Goal: Check status: Check status

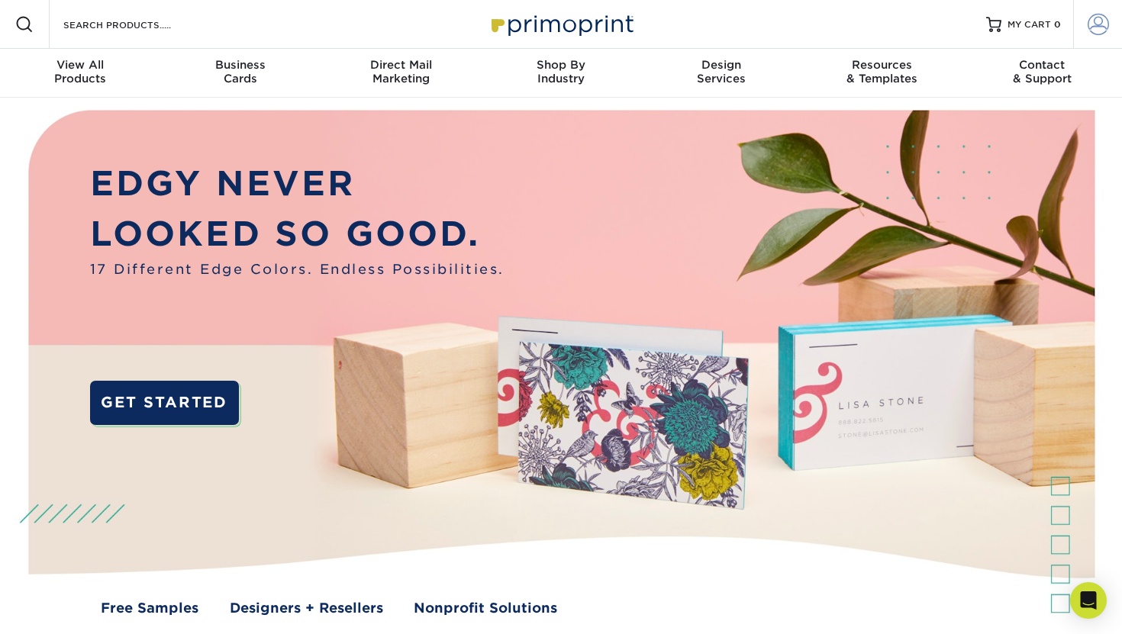
click at [1093, 19] on span at bounding box center [1097, 24] width 21 height 21
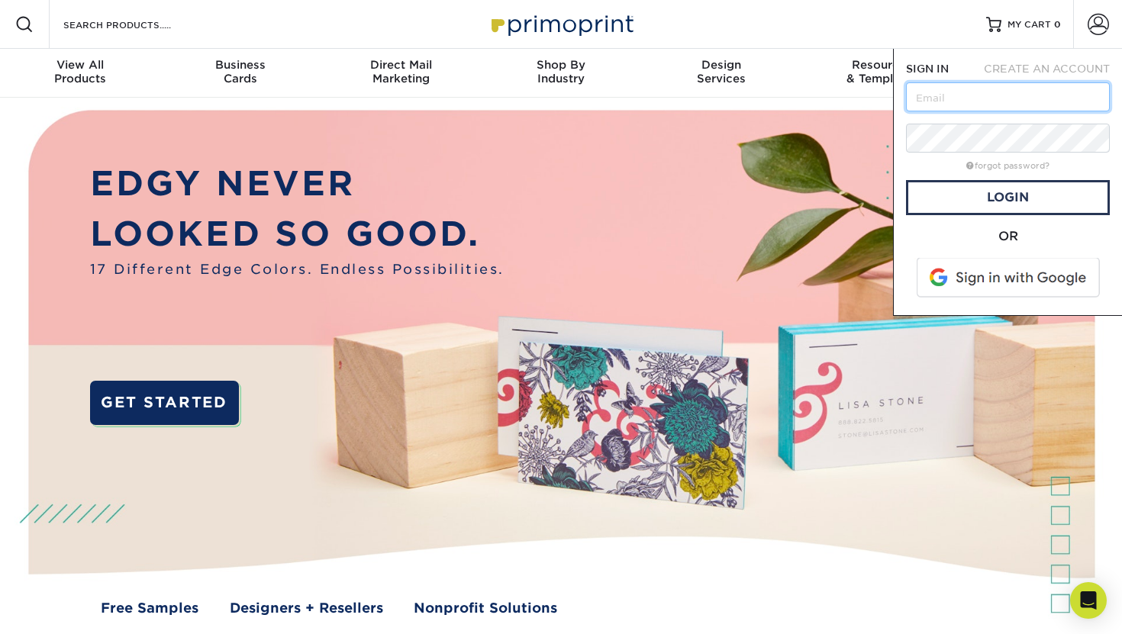
click at [969, 105] on input "text" at bounding box center [1008, 96] width 204 height 29
paste input "graphics@battlecreekchurch.com"
type input "graphics@battlecreekchurch.com"
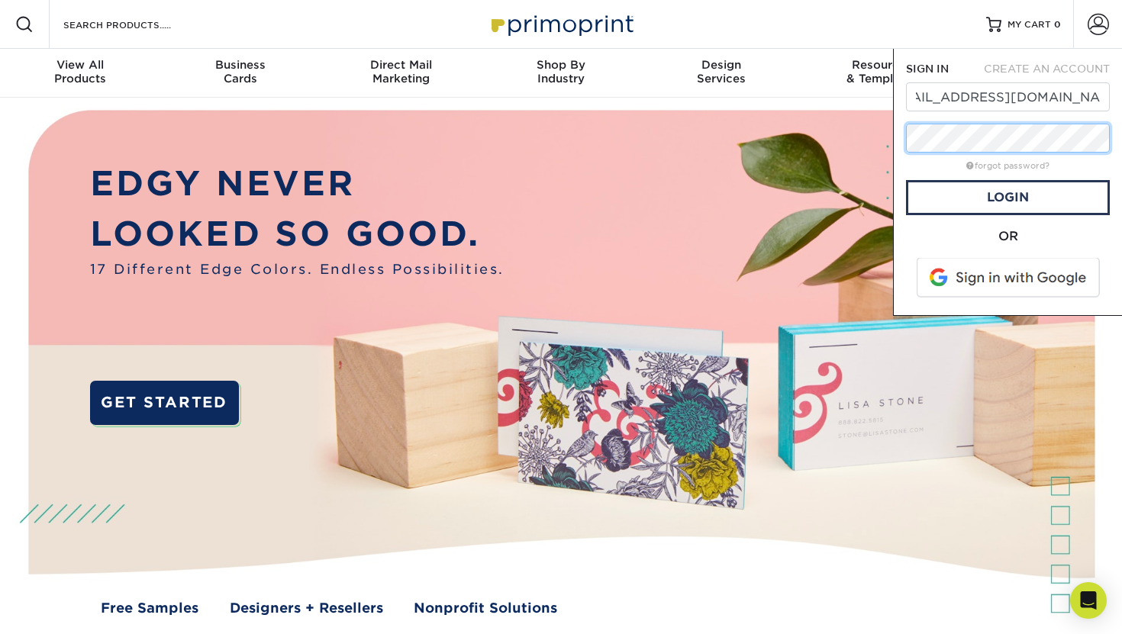
scroll to position [0, 0]
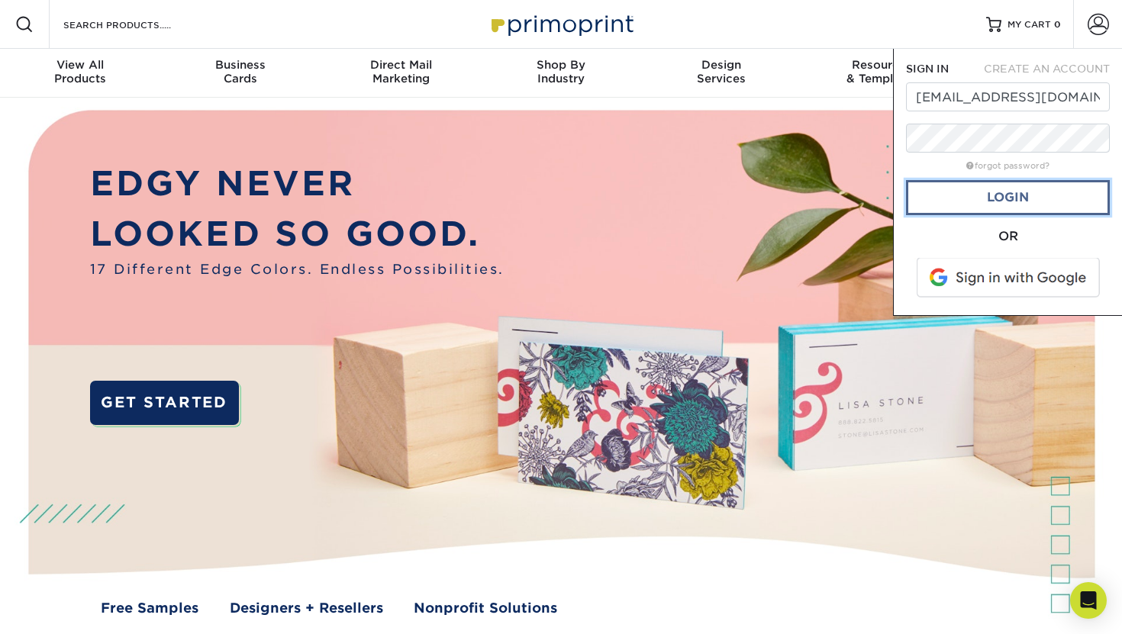
click at [997, 193] on link "Login" at bounding box center [1008, 197] width 204 height 35
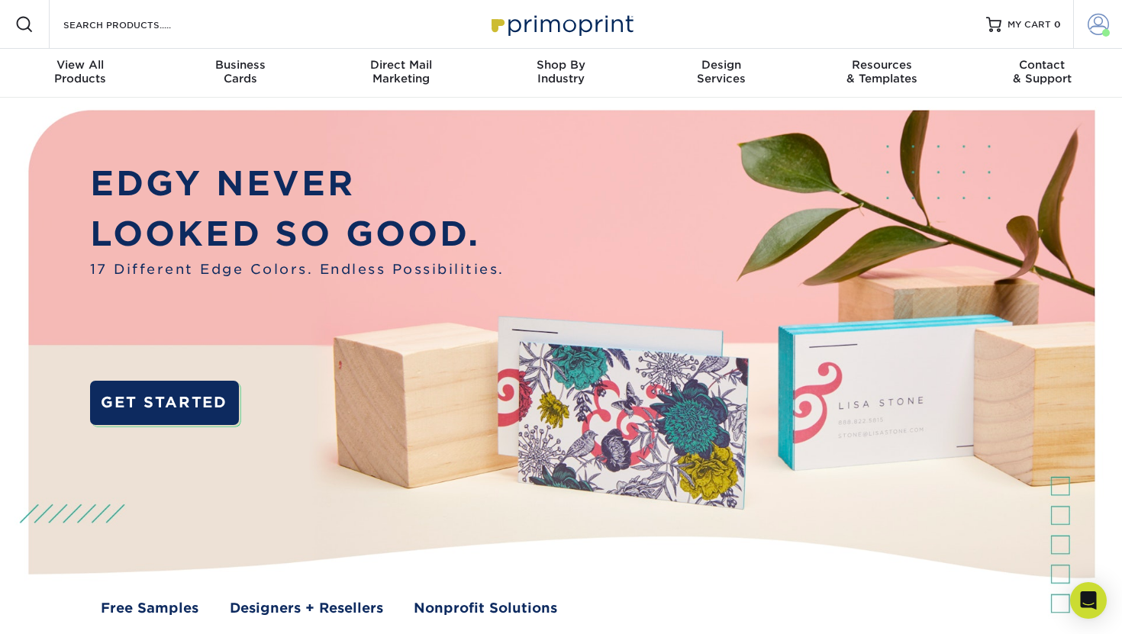
click at [1093, 24] on span at bounding box center [1097, 24] width 21 height 21
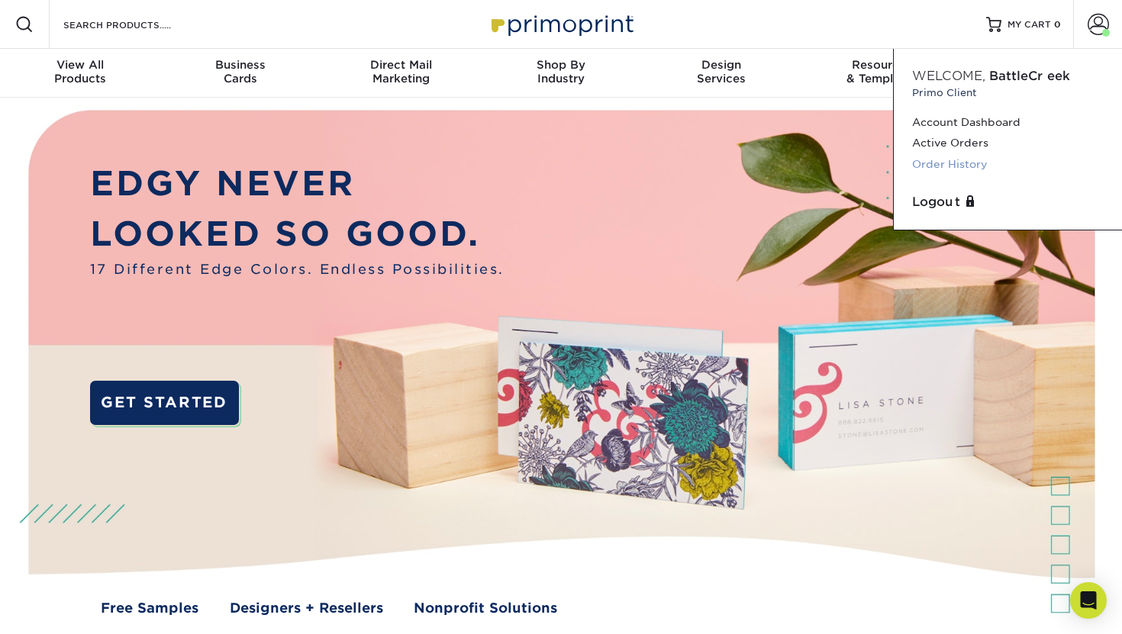
click at [961, 167] on link "Order History" at bounding box center [1008, 164] width 192 height 21
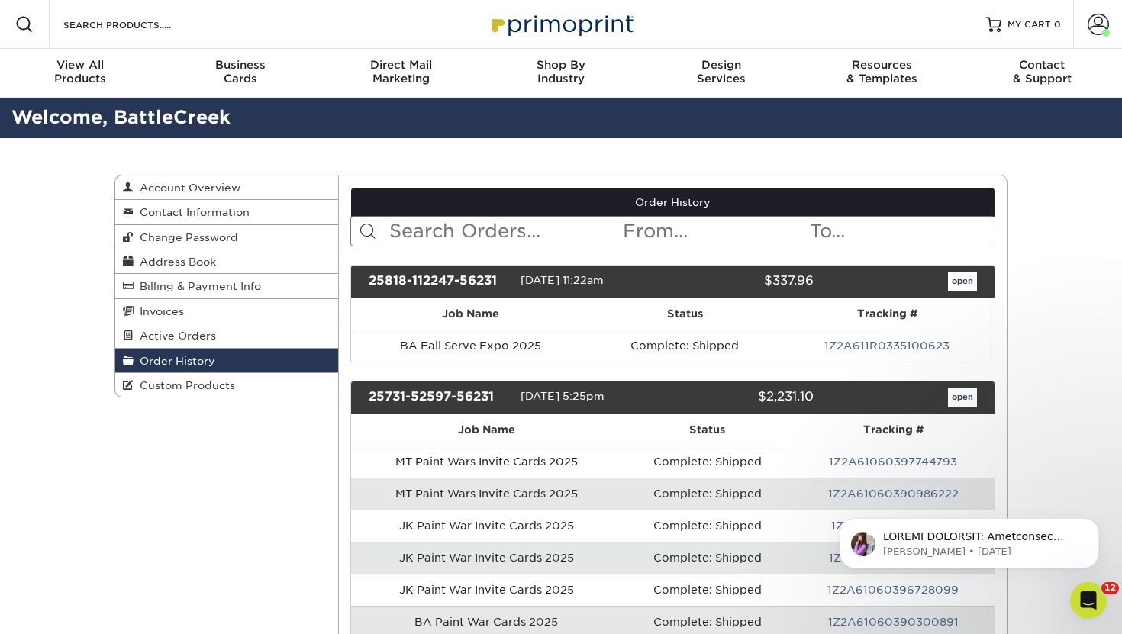
click at [472, 231] on input "text" at bounding box center [505, 231] width 234 height 29
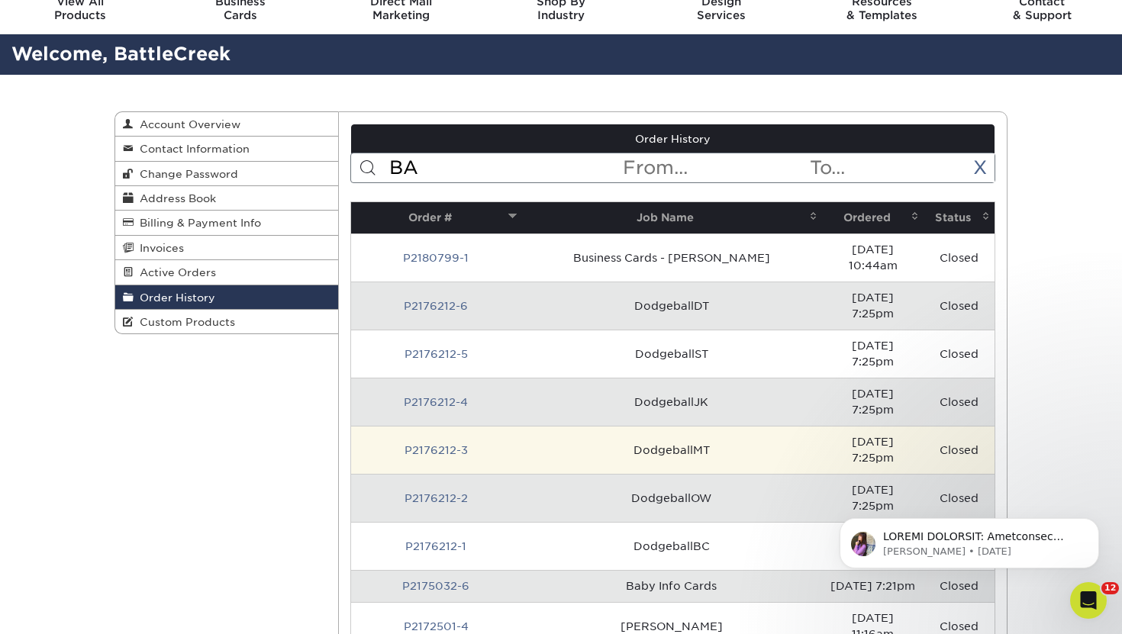
scroll to position [33, 0]
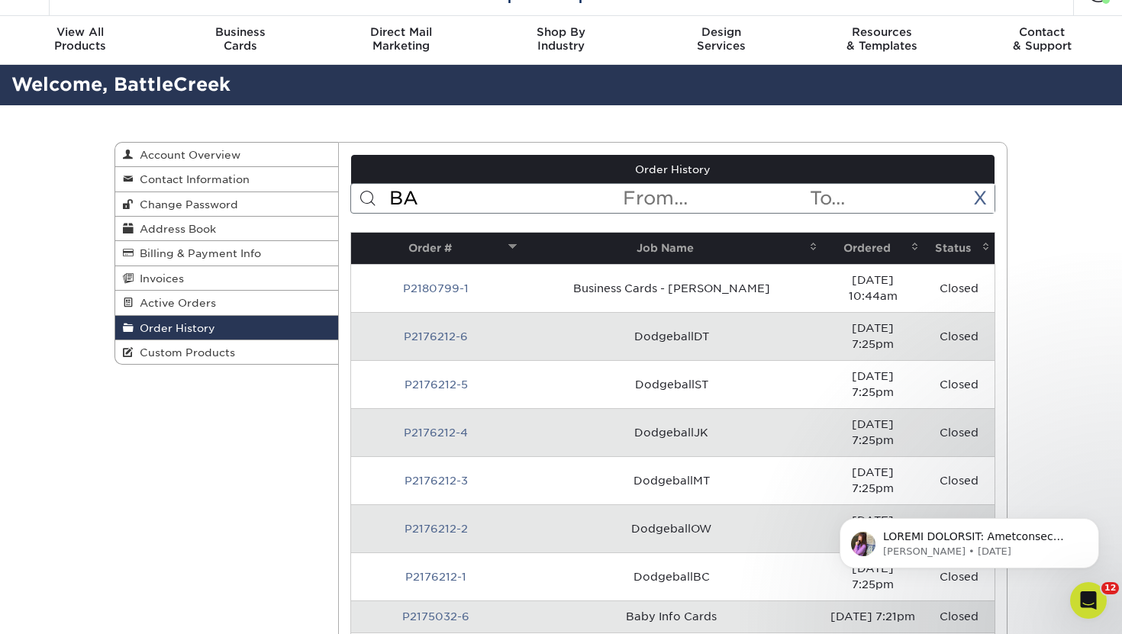
click at [660, 204] on input "text" at bounding box center [714, 198] width 186 height 29
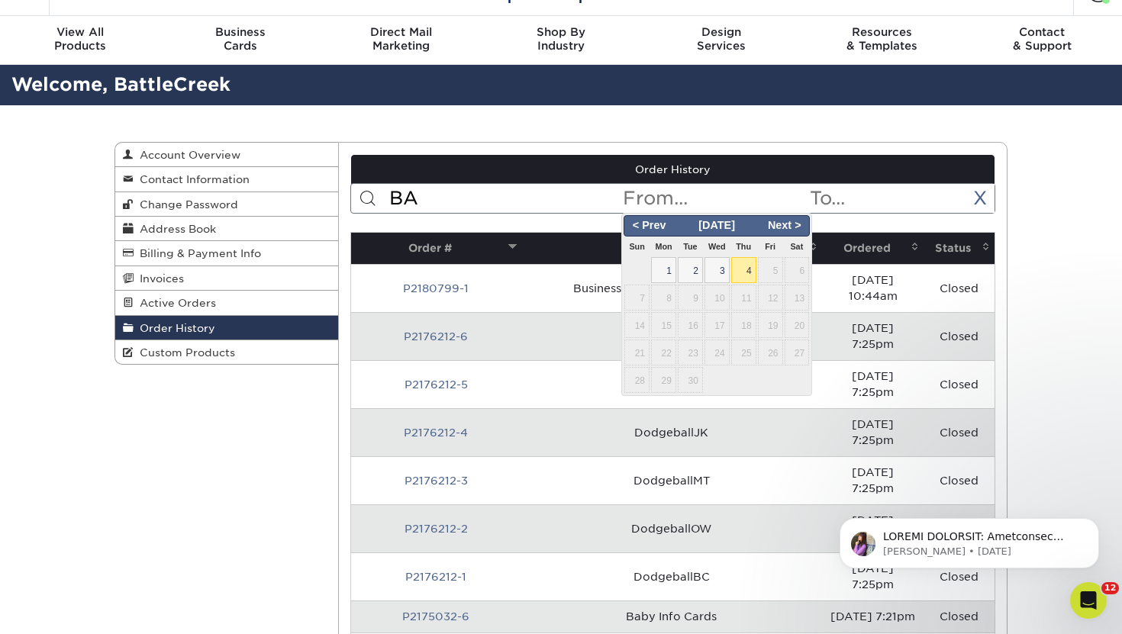
click at [458, 198] on input "BA" at bounding box center [505, 198] width 234 height 29
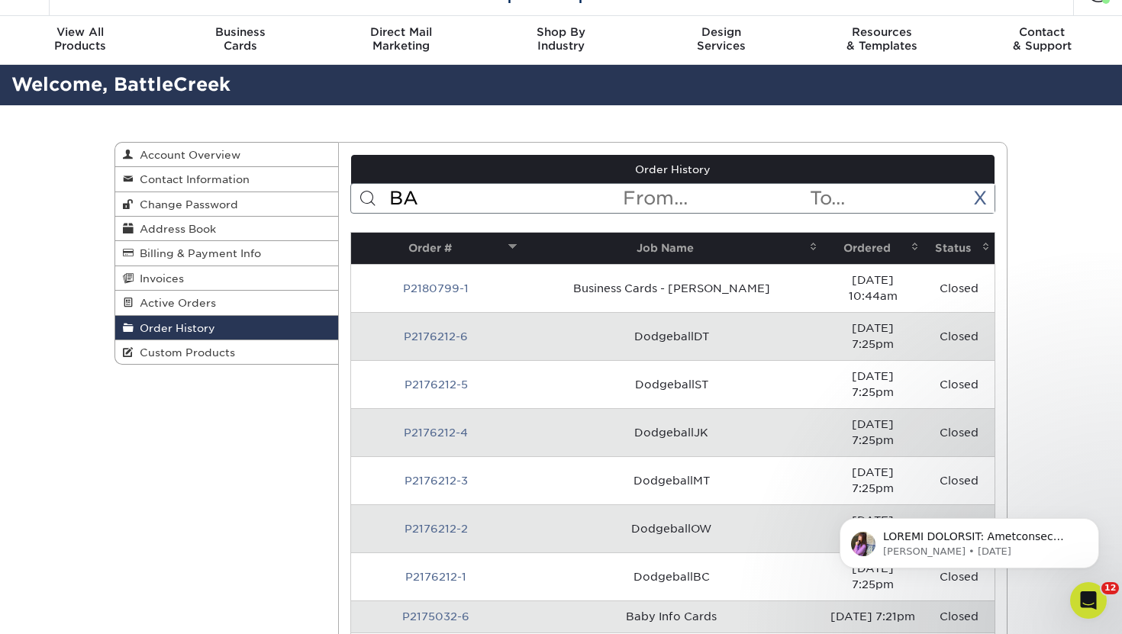
type input "B"
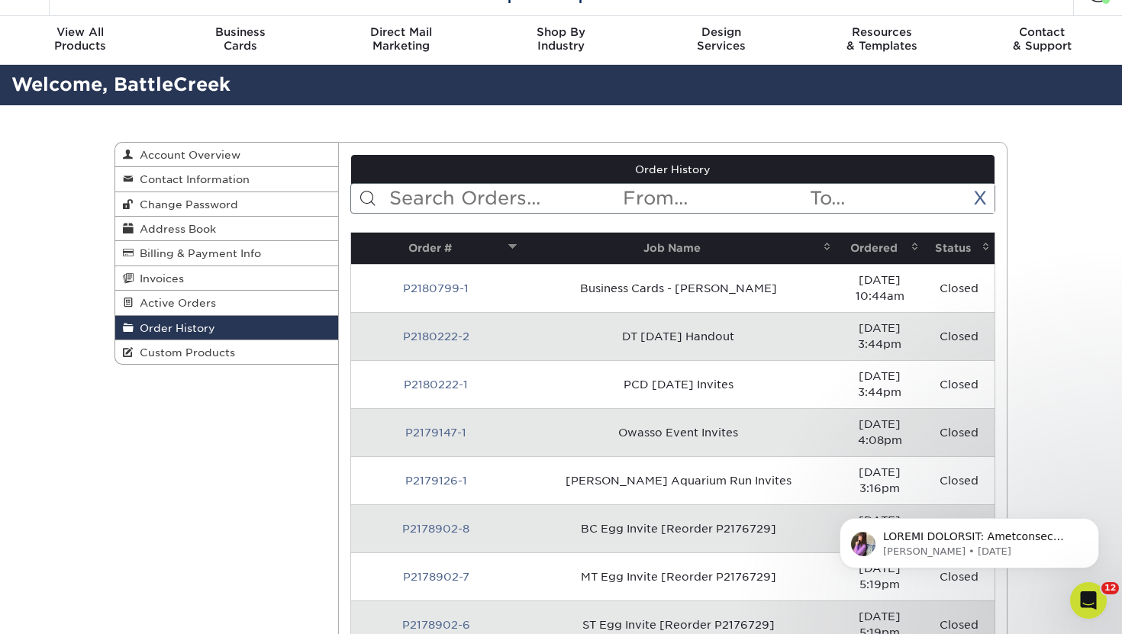
click at [494, 195] on input "text" at bounding box center [505, 198] width 234 height 29
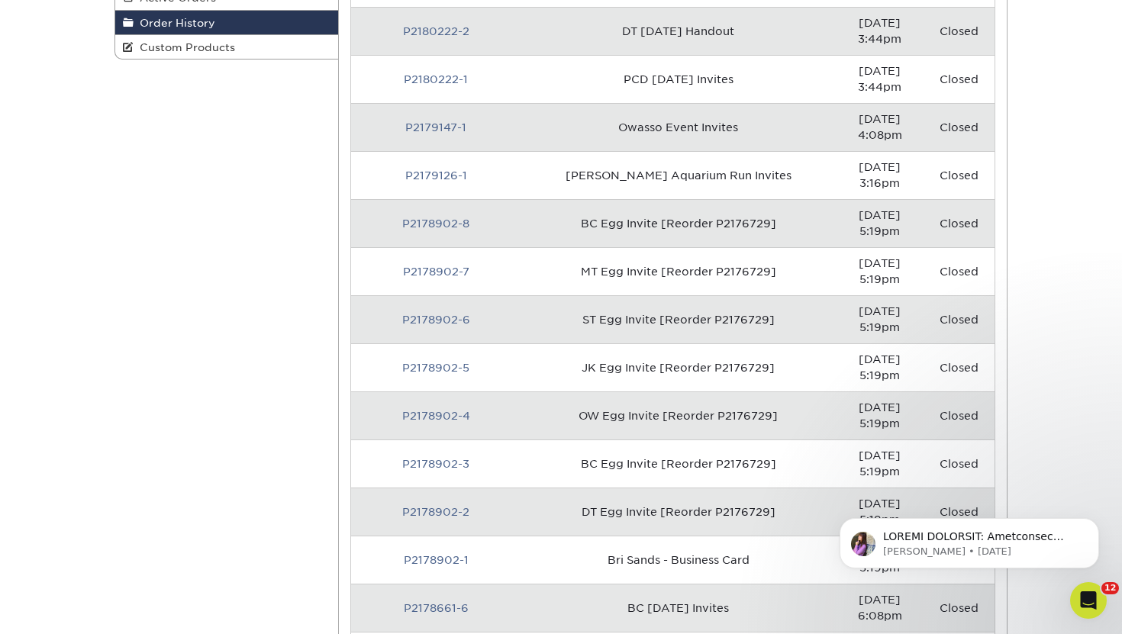
scroll to position [0, 0]
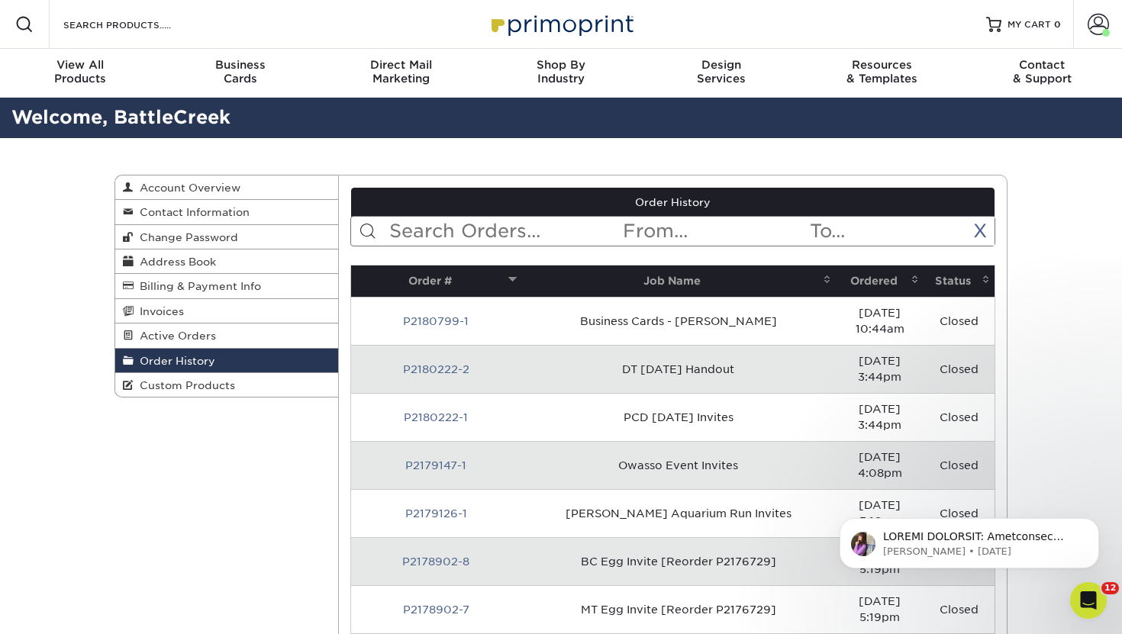
click at [656, 238] on input "text" at bounding box center [714, 231] width 186 height 29
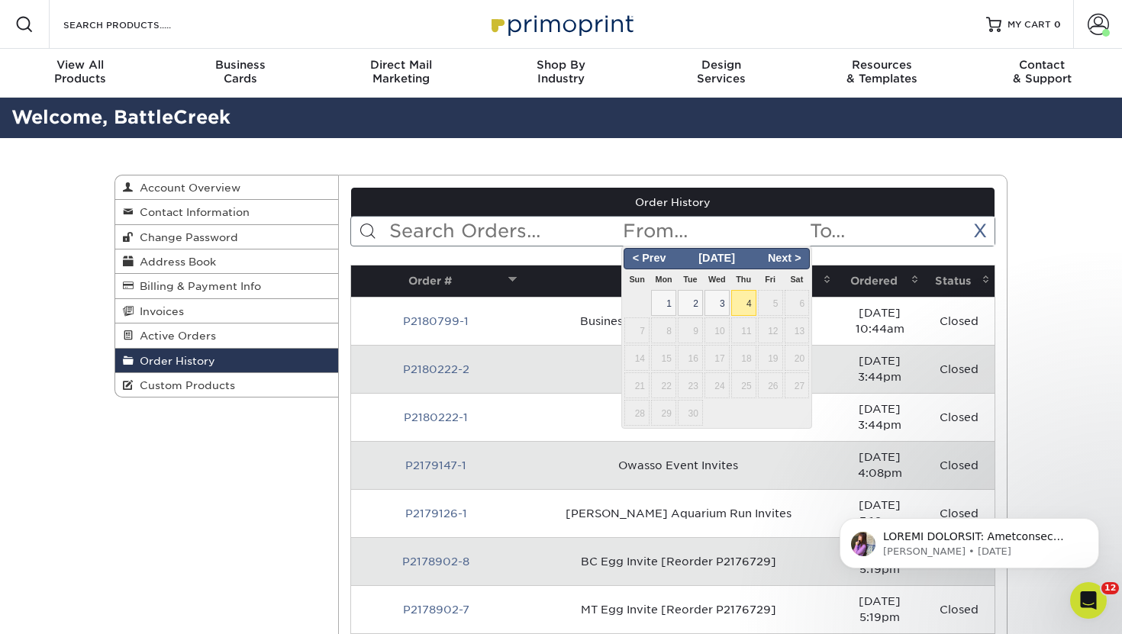
click at [554, 229] on input "text" at bounding box center [505, 231] width 234 height 29
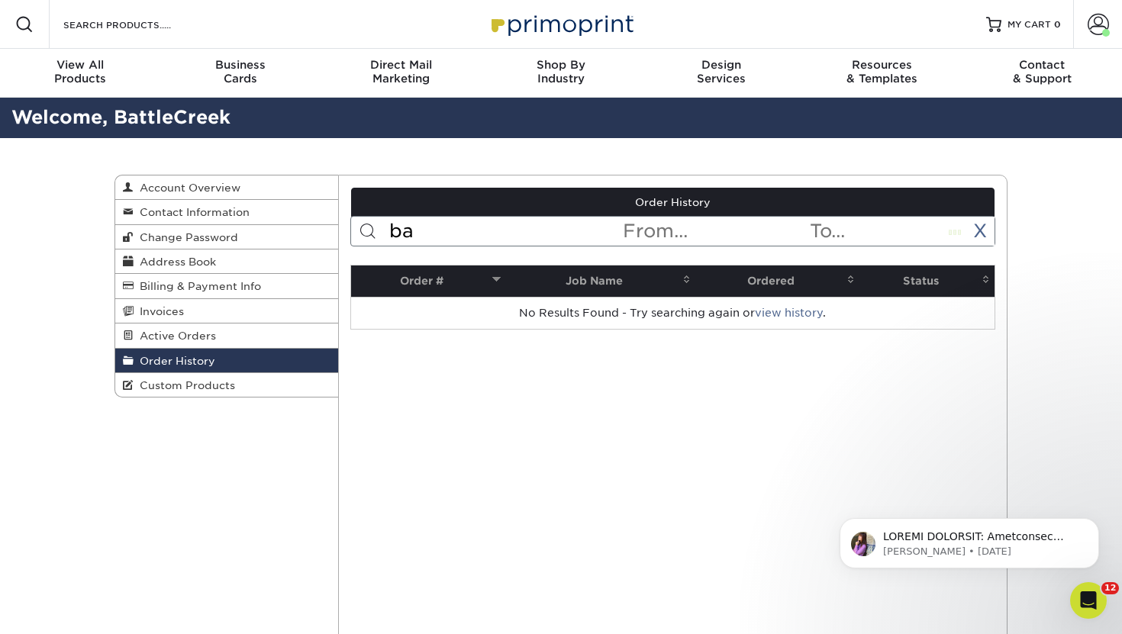
type input "b"
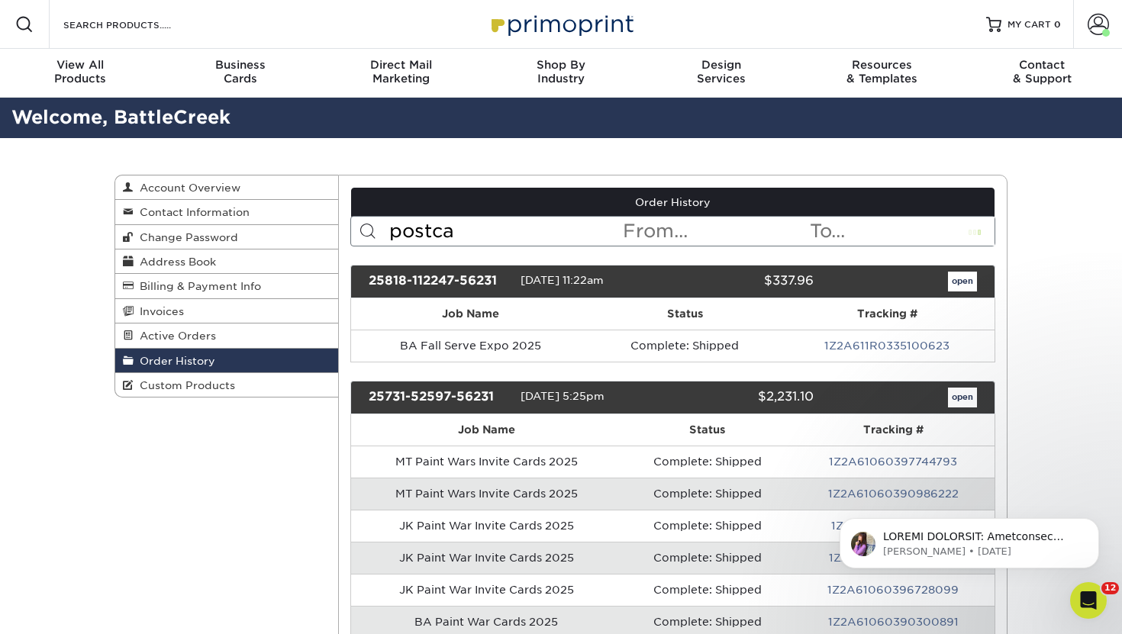
type input "postca"
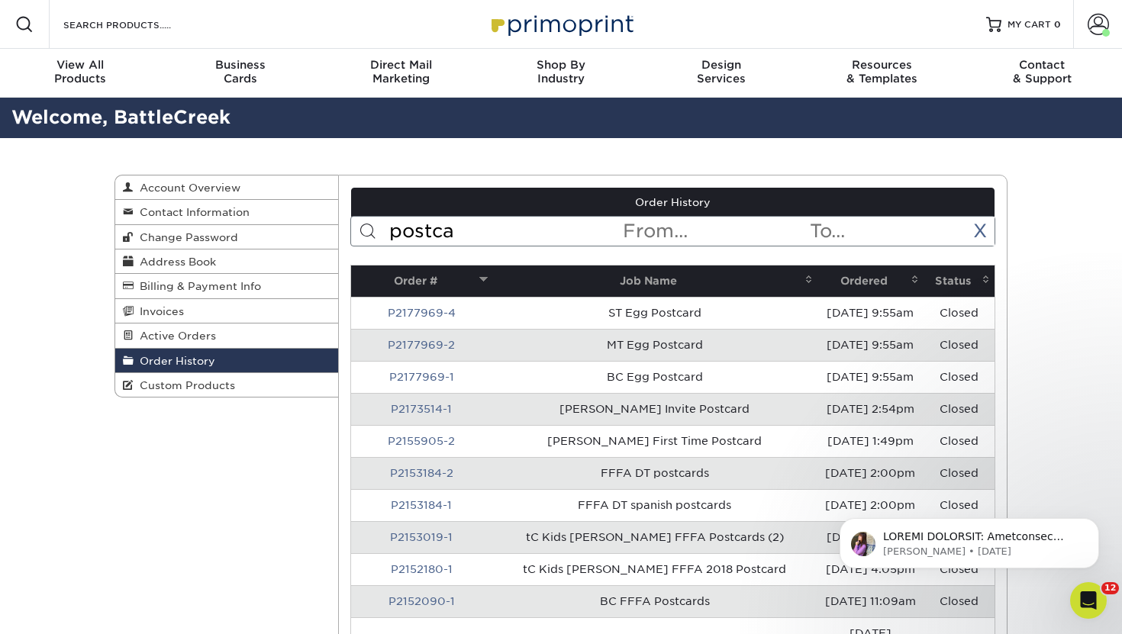
click at [484, 237] on input "postca" at bounding box center [505, 231] width 234 height 29
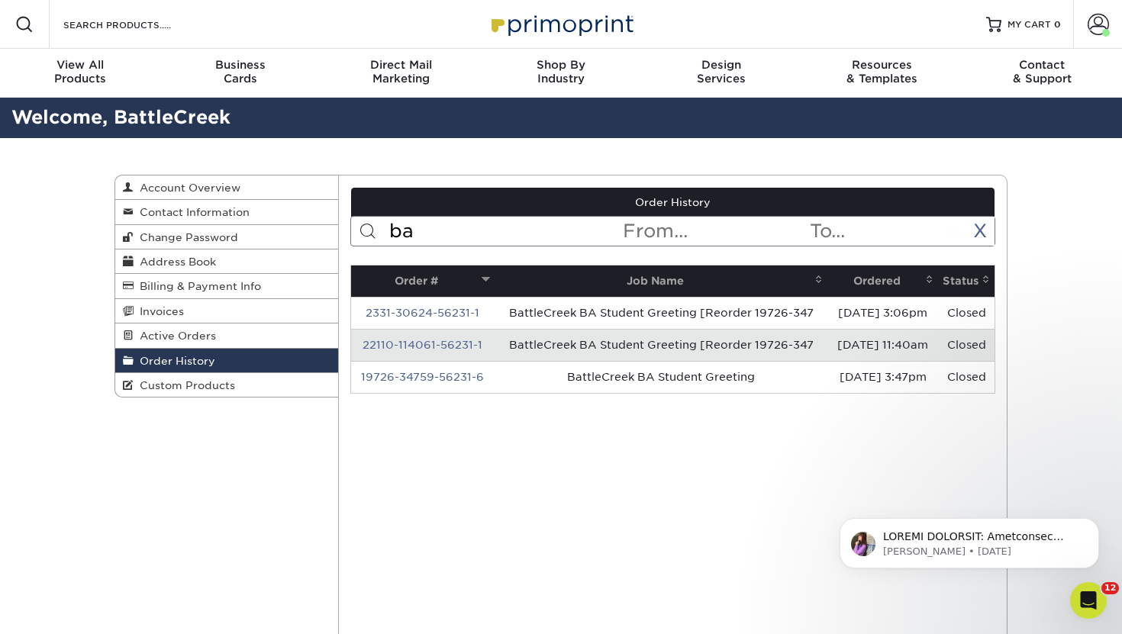
type input "b"
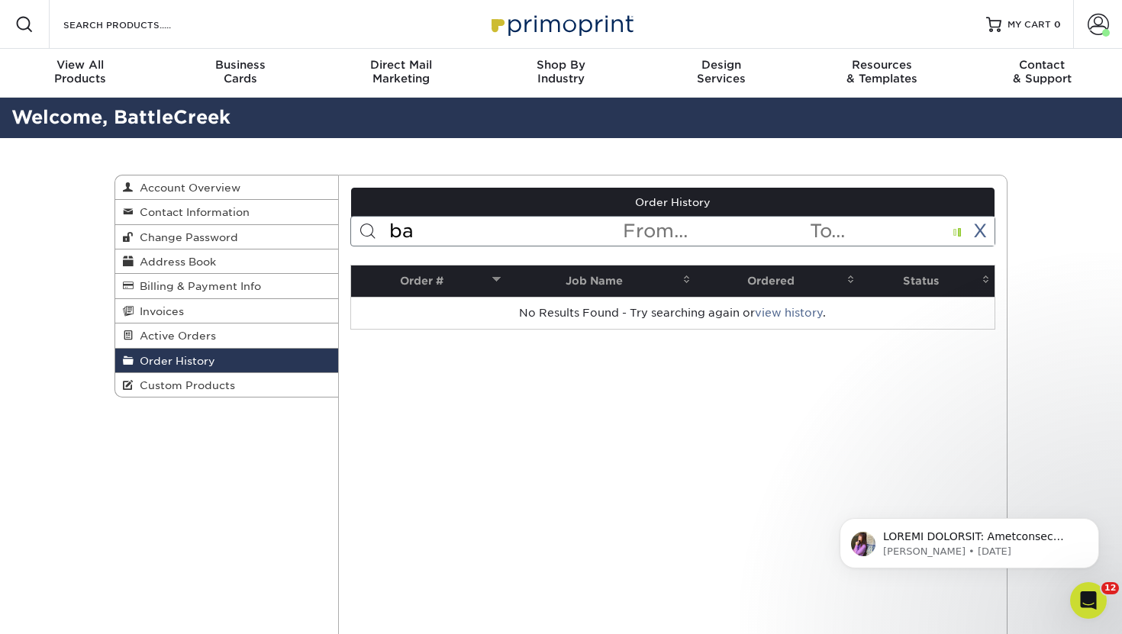
type input "b"
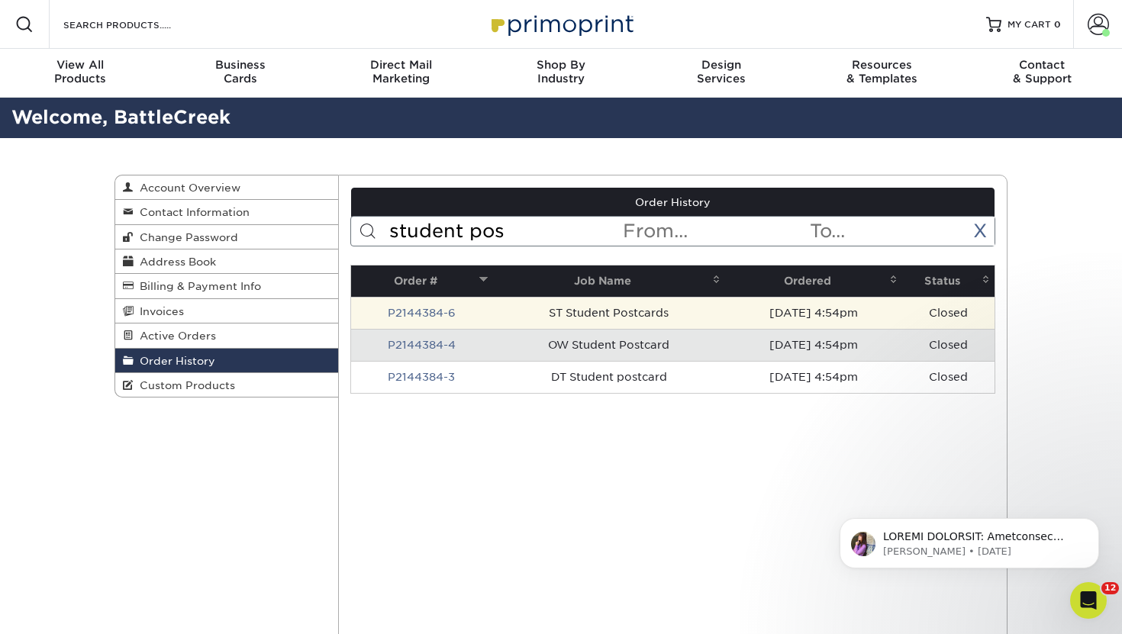
type input "student pos"
click at [598, 311] on td "ST Student Postcards" at bounding box center [608, 313] width 233 height 32
click at [441, 311] on link "P2144384-6" at bounding box center [422, 313] width 68 height 12
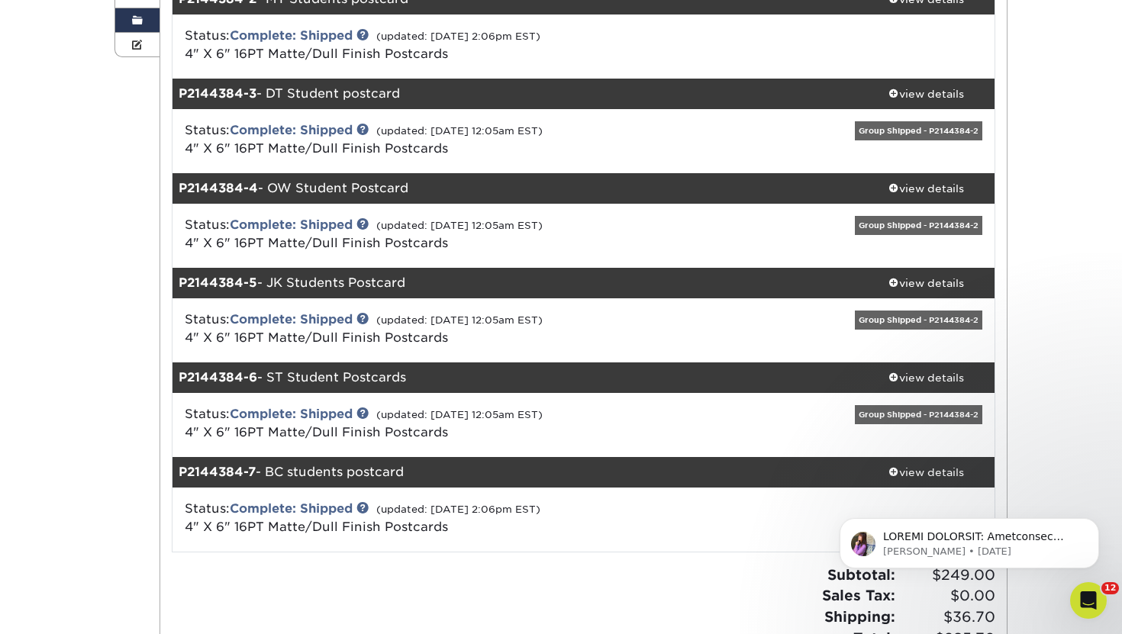
scroll to position [362, 0]
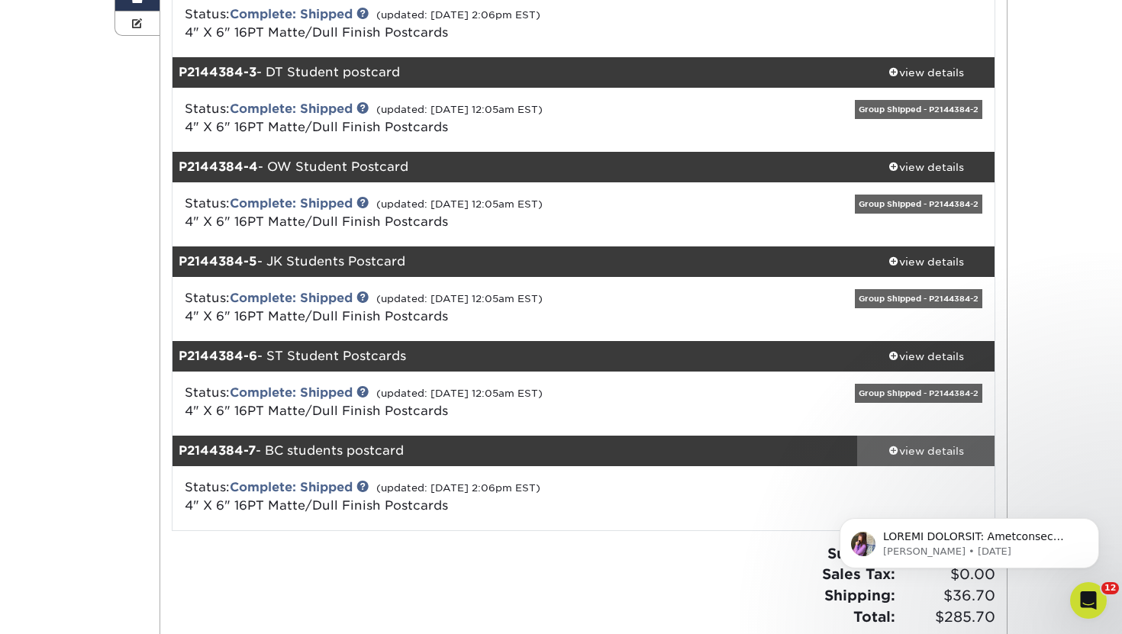
click at [902, 446] on div "view details" at bounding box center [925, 450] width 137 height 15
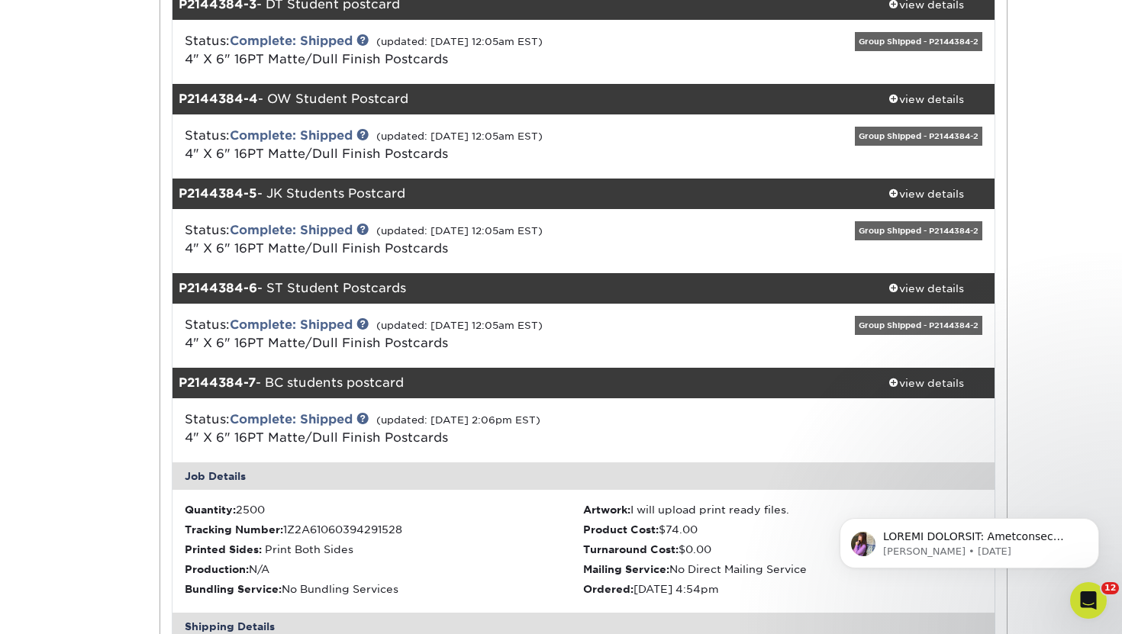
scroll to position [0, 0]
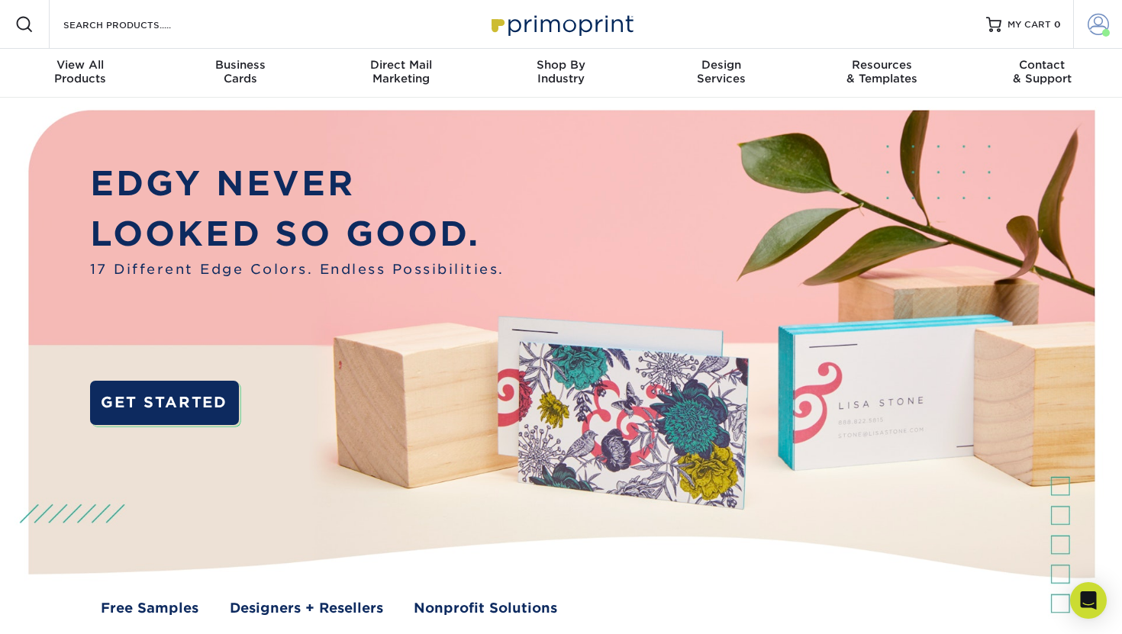
click at [1090, 23] on span at bounding box center [1097, 24] width 21 height 21
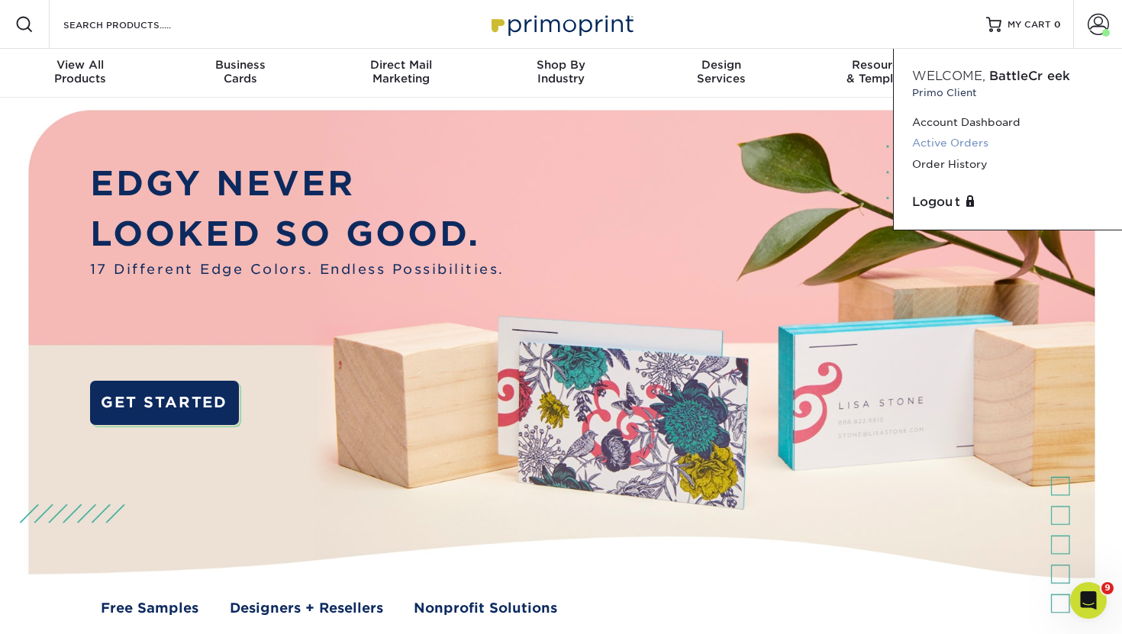
click at [952, 143] on link "Active Orders" at bounding box center [1008, 143] width 192 height 21
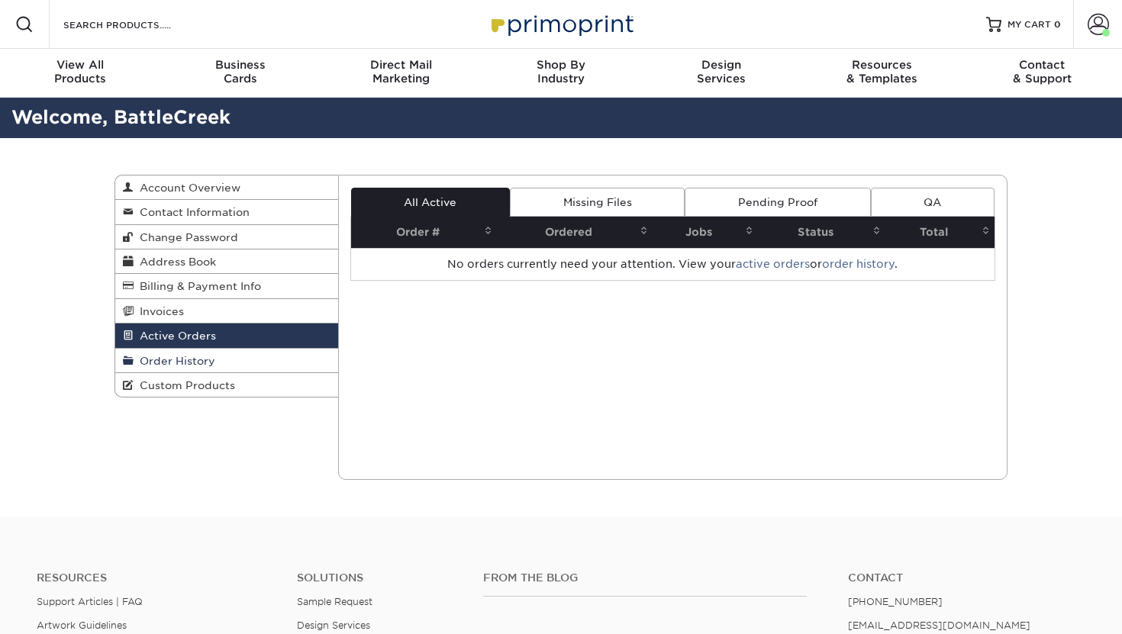
click at [176, 367] on span "Order History" at bounding box center [175, 361] width 82 height 12
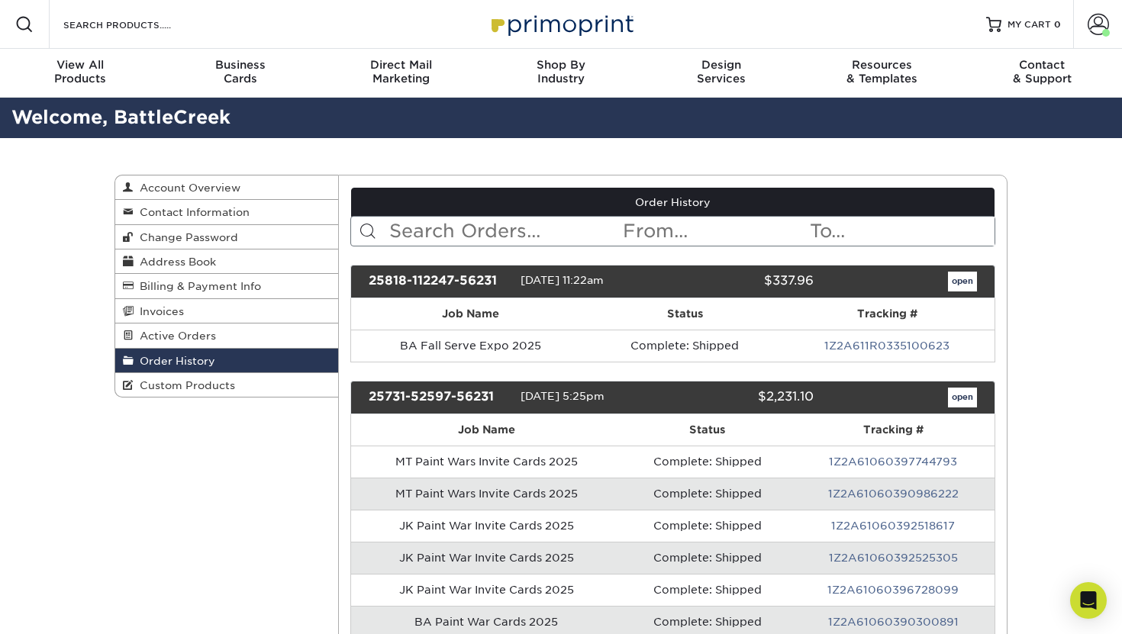
click at [503, 231] on input "text" at bounding box center [505, 231] width 234 height 29
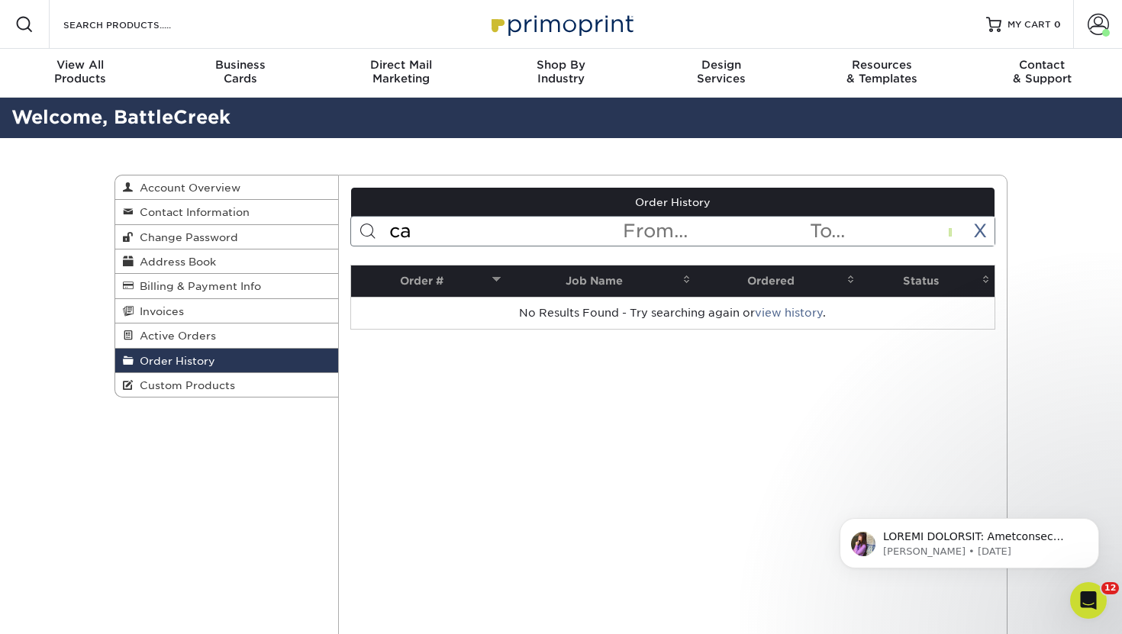
type input "c"
type input "p"
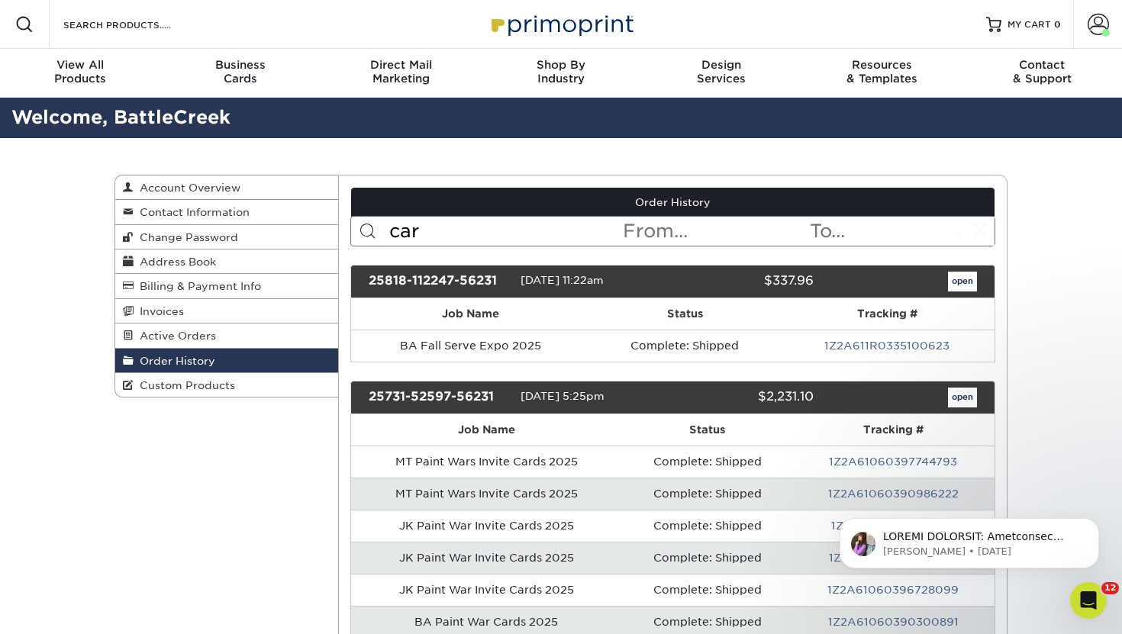
type input "card"
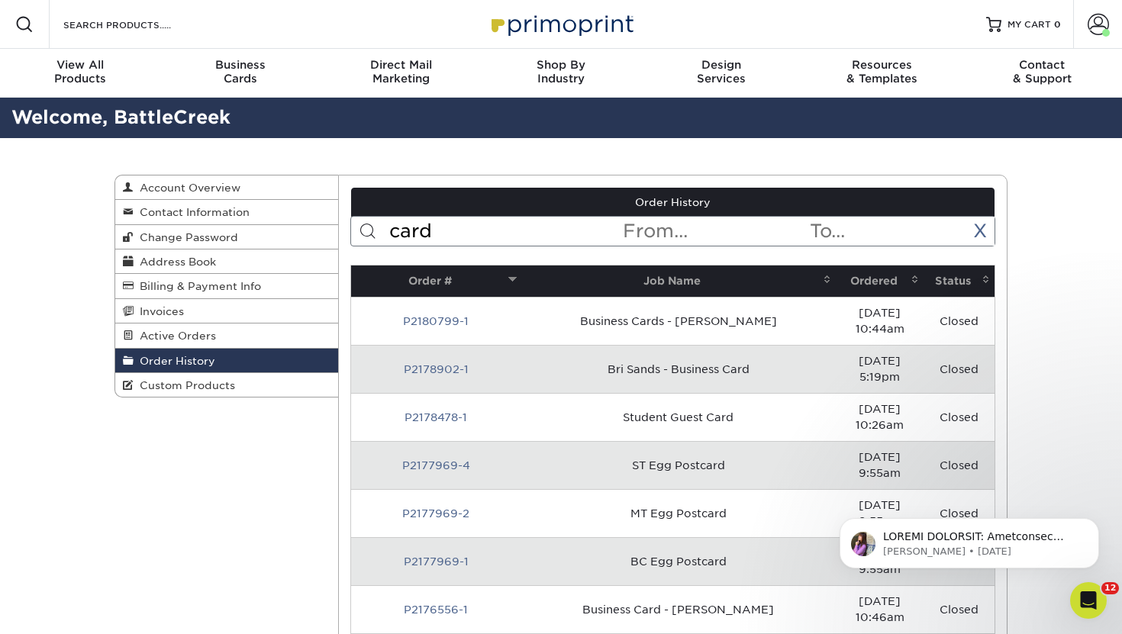
click at [460, 224] on input "card" at bounding box center [505, 231] width 234 height 29
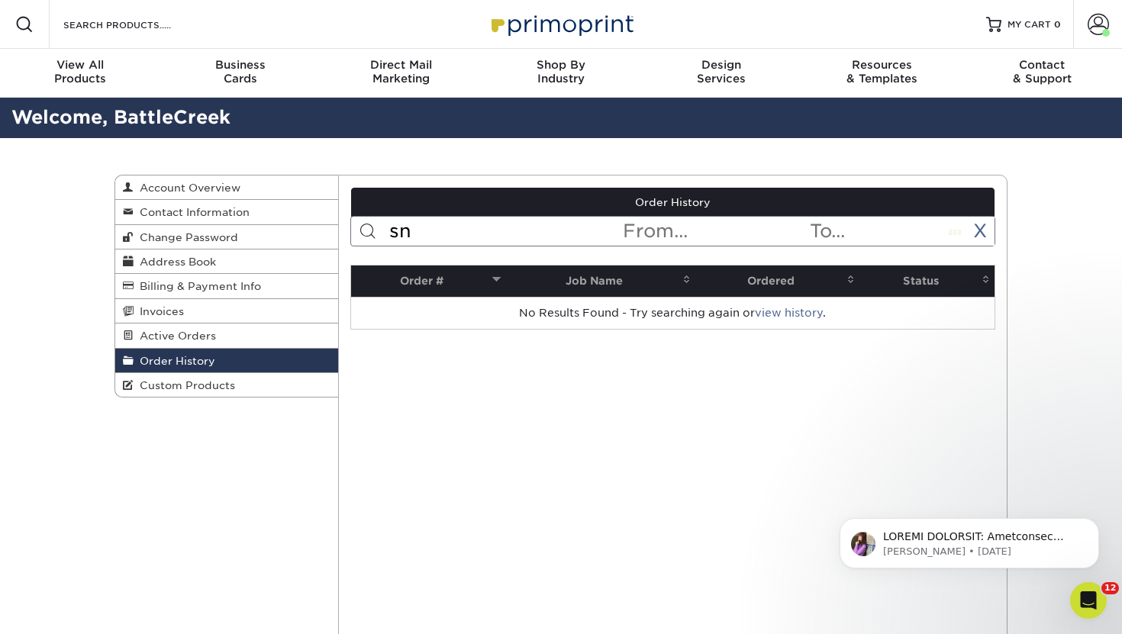
type input "s"
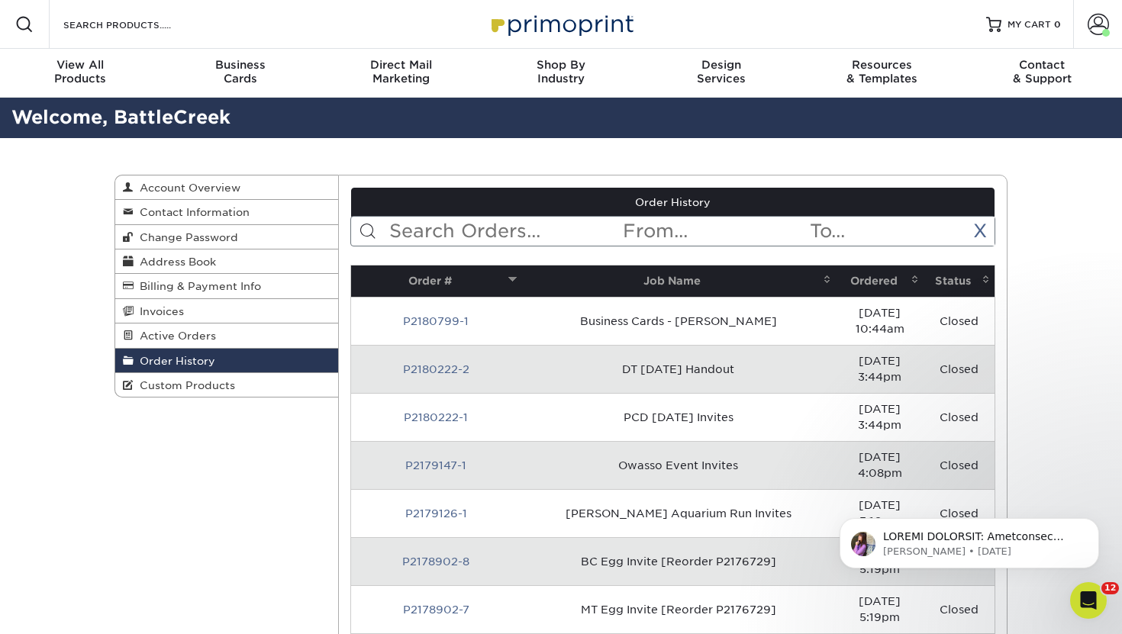
click at [497, 235] on input "text" at bounding box center [505, 231] width 234 height 29
